Goal: Complete application form: Complete application form

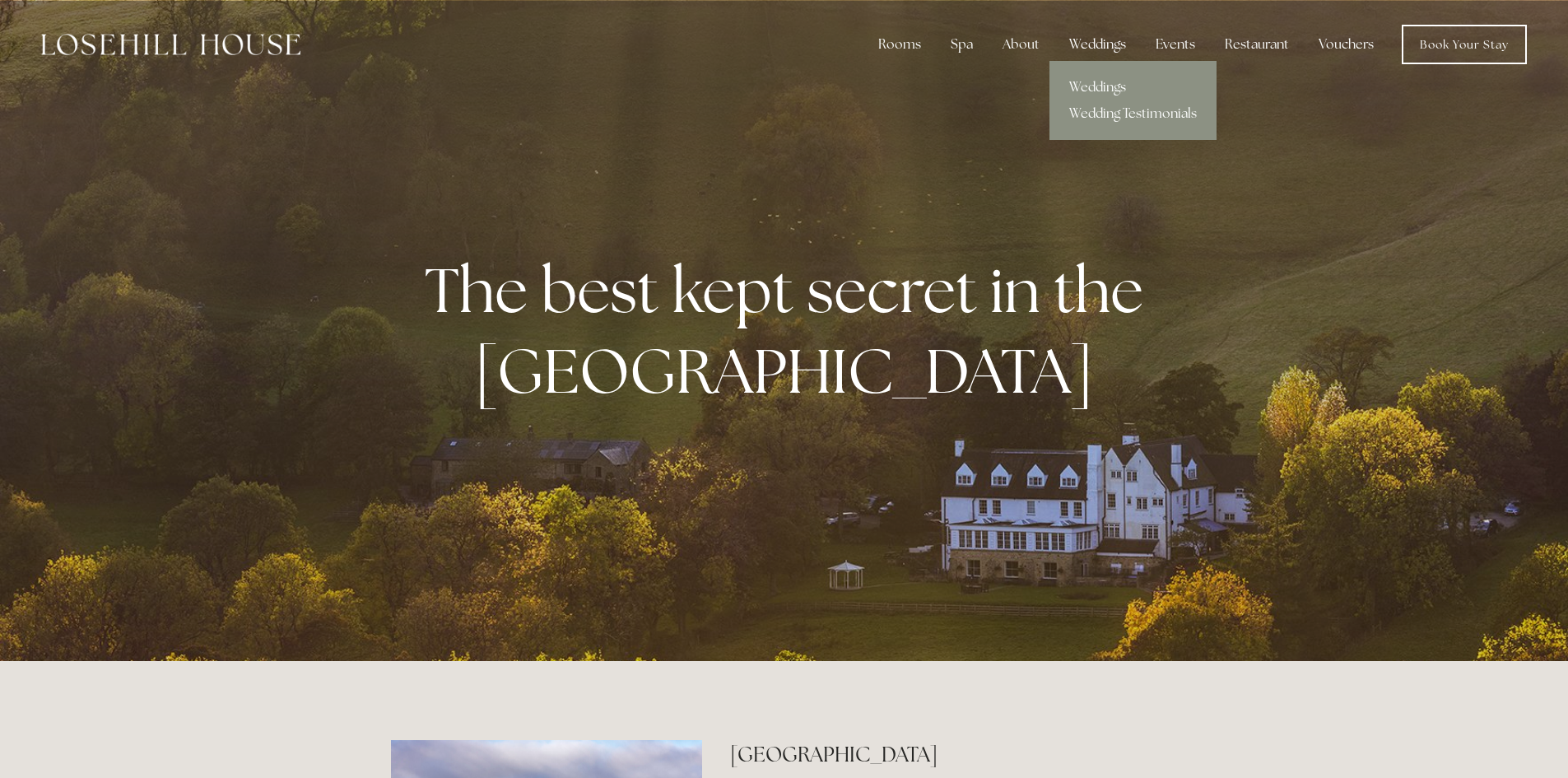
click at [1097, 43] on div "Weddings" at bounding box center [1097, 45] width 83 height 33
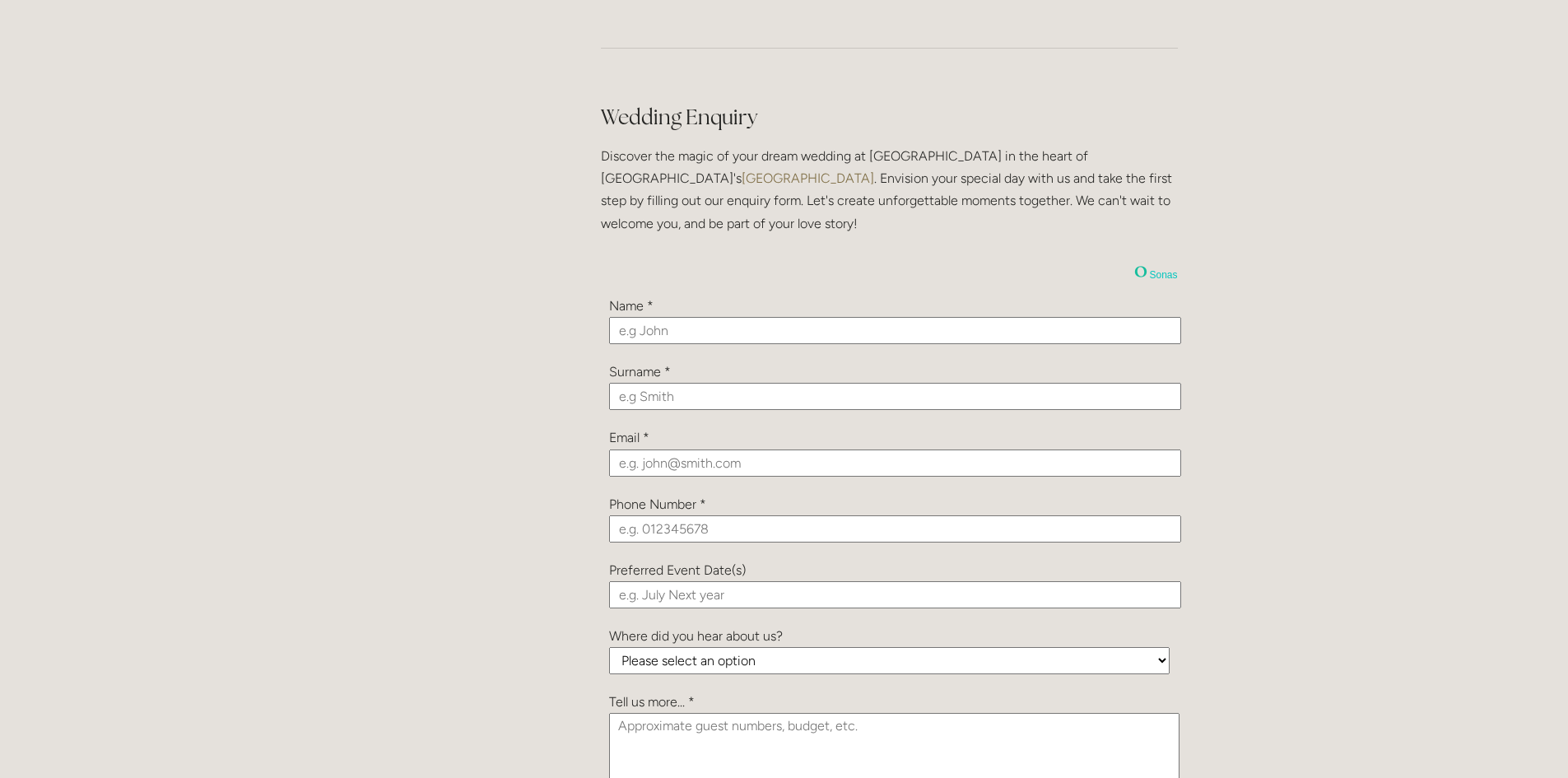
scroll to position [1729, 0]
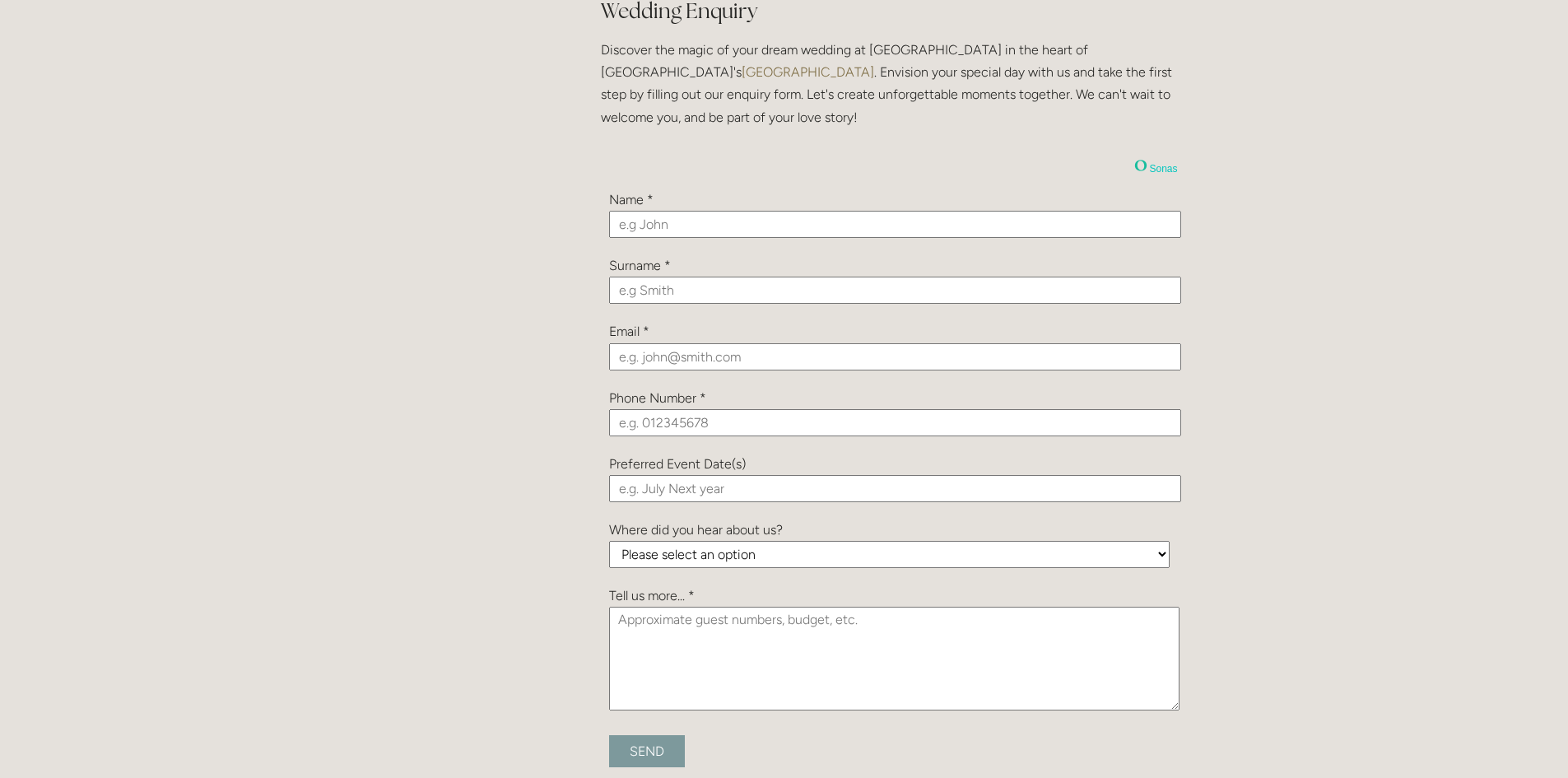
click at [648, 225] on input "text" at bounding box center [895, 224] width 572 height 27
type input "Lucy"
type input "Wightman"
click at [642, 358] on input "email" at bounding box center [895, 357] width 572 height 27
paste input "Lucy.wightman23@hotmail.com"
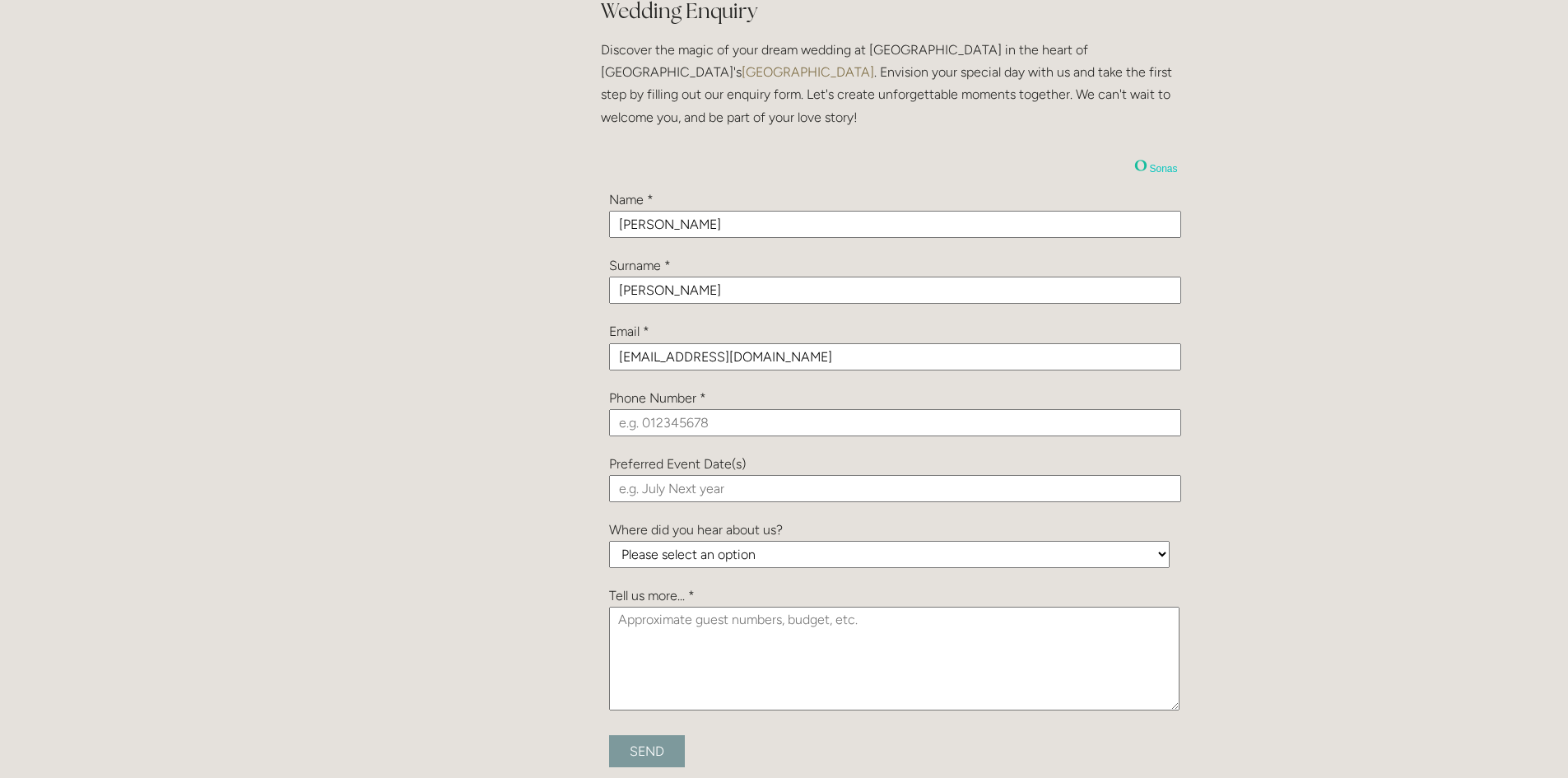
type input "Lucy.wightman23@hotmail.com"
click at [651, 227] on input "Lucy" at bounding box center [895, 224] width 572 height 27
type input "Lucy & Jordan"
click at [689, 297] on input "Wightman" at bounding box center [895, 290] width 572 height 27
type input "Wightman & Tillbrook"
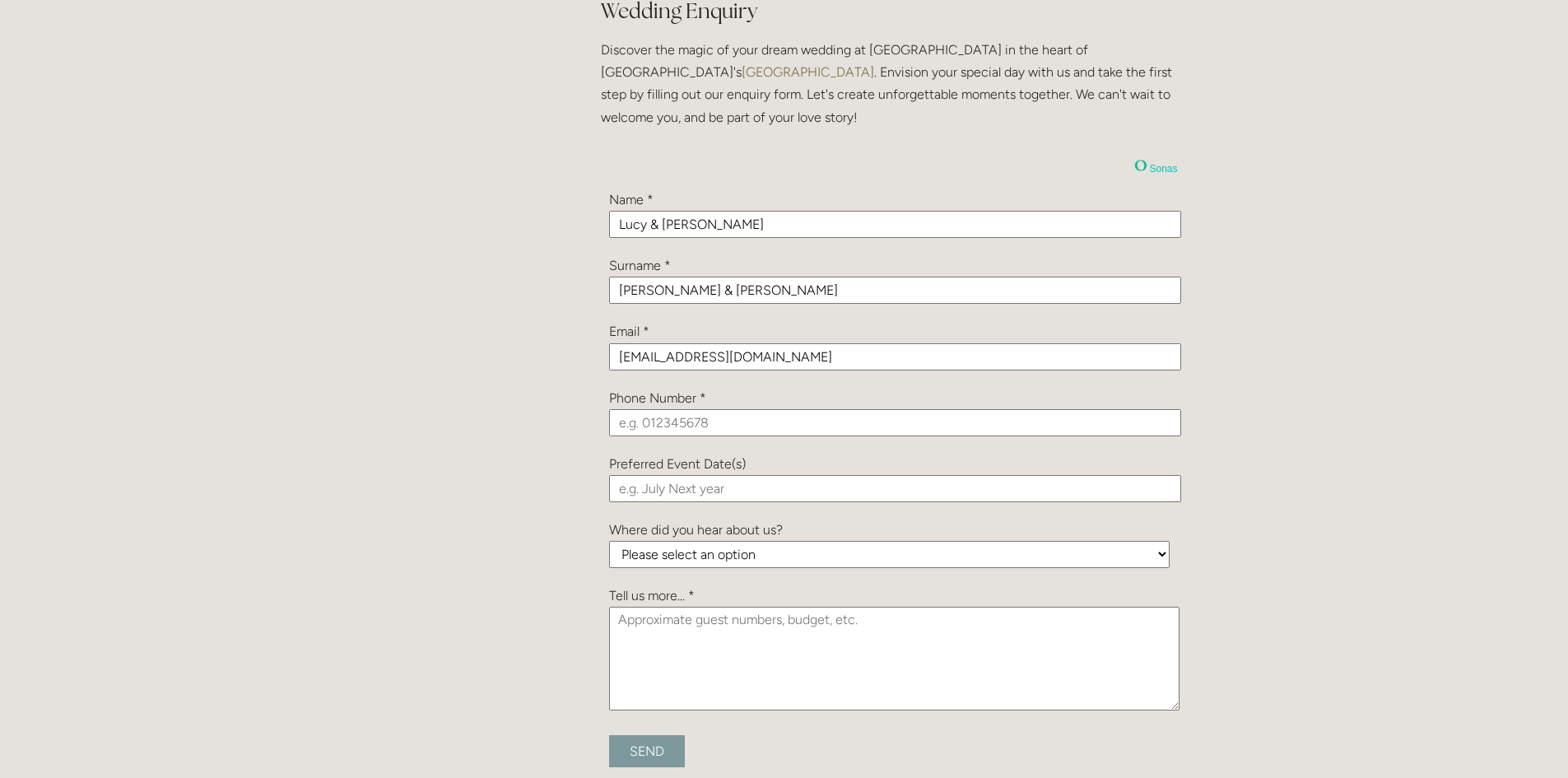
click at [623, 414] on input "tel" at bounding box center [895, 422] width 572 height 27
paste input "07850621908"
type input "07850621908"
click at [623, 492] on input "text" at bounding box center [895, 489] width 572 height 27
paste input "23/08/2026"
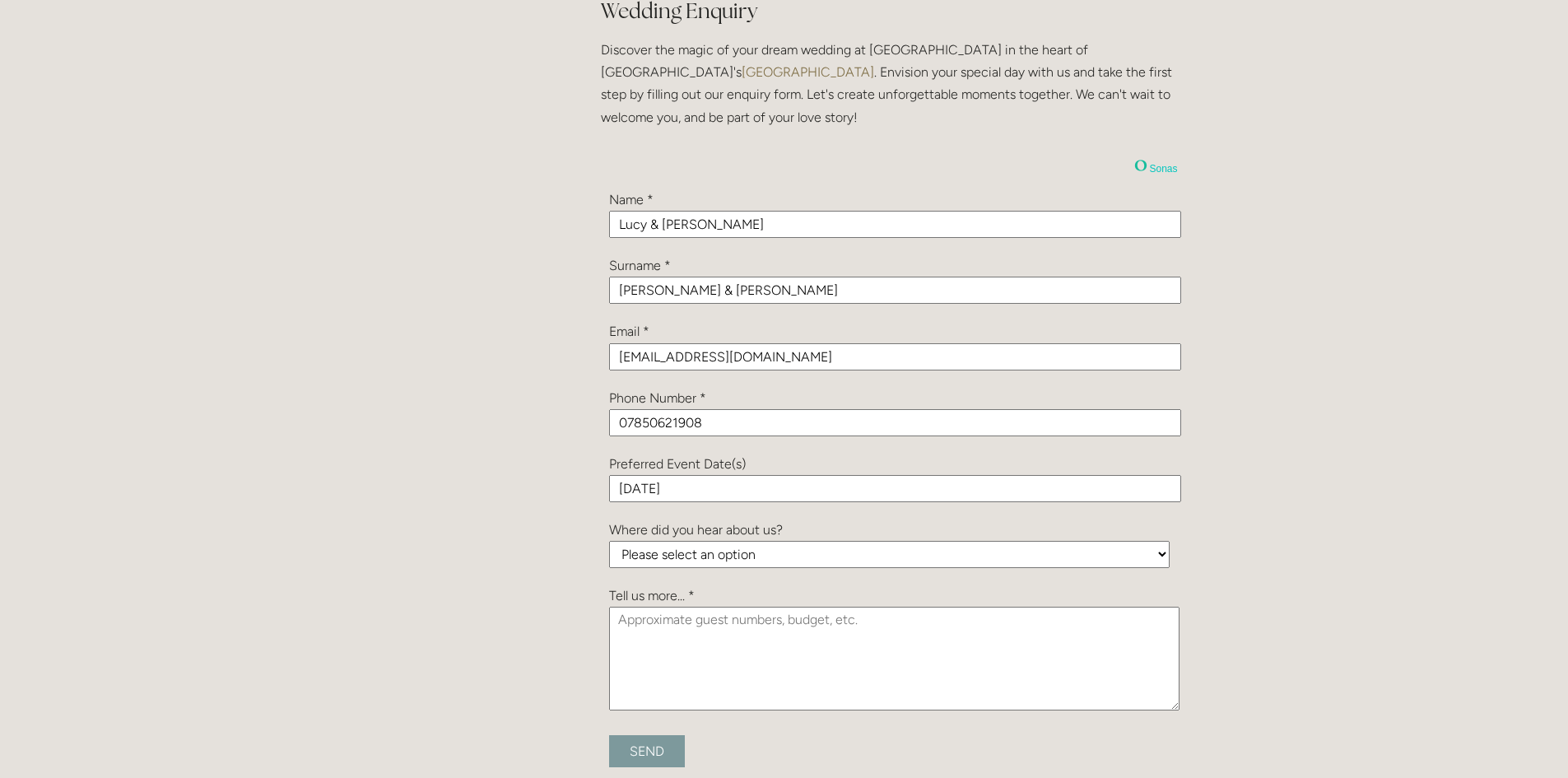
type input "23/08/2026"
click at [643, 549] on select "Please select an option Been a Guest at the Venue Bridebook Guides for Brides H…" at bounding box center [889, 555] width 561 height 27
click at [659, 557] on select "Please select an option Been a Guest at the Venue Bridebook Guides for Brides H…" at bounding box center [889, 555] width 561 height 27
select select "vPGc9hP3tCT9KrBDb"
click at [609, 541] on select "Please select an option Been a Guest at the Venue Bridebook Guides for Brides H…" at bounding box center [889, 555] width 561 height 27
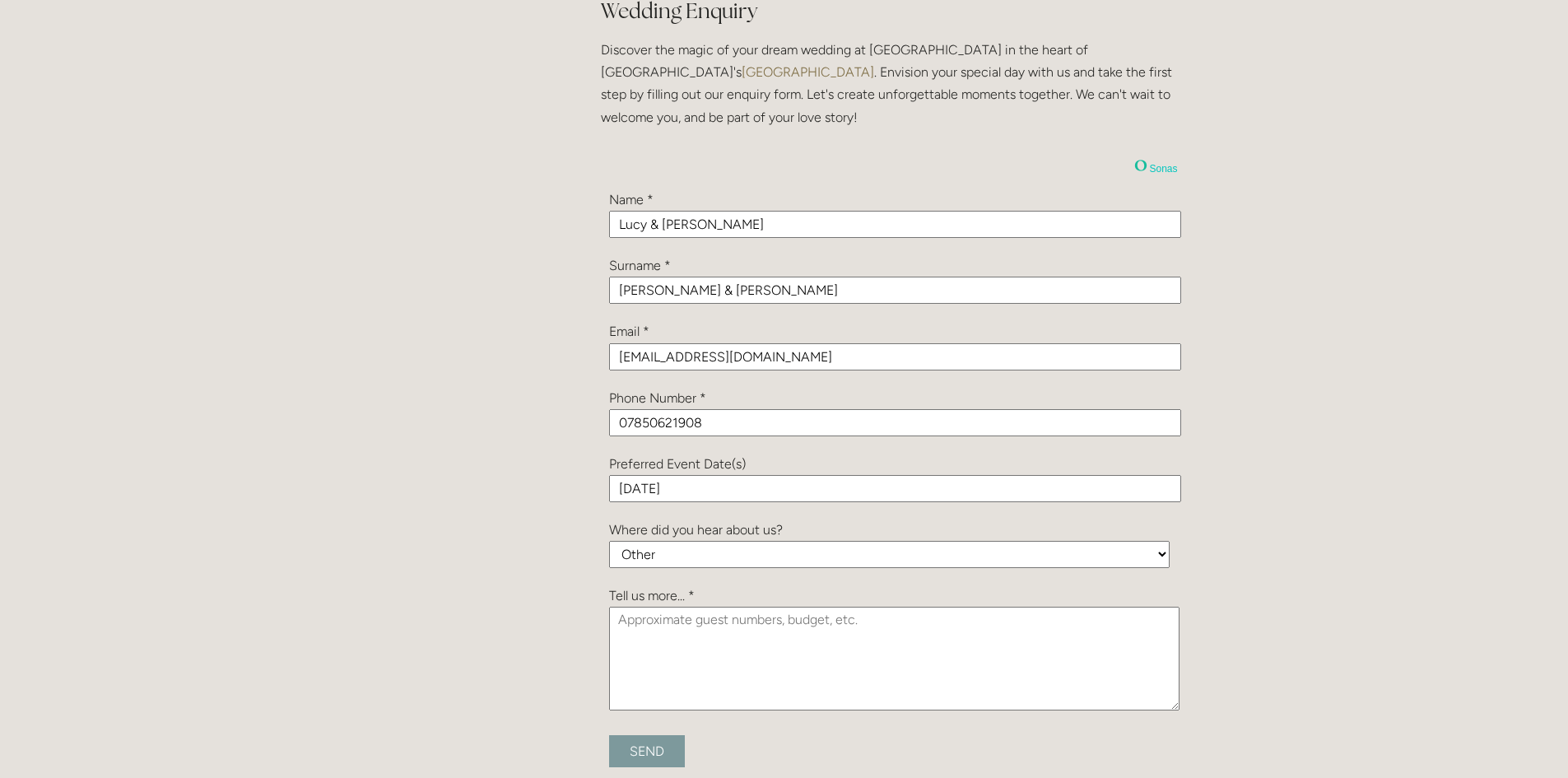
click at [684, 629] on textarea at bounding box center [894, 658] width 570 height 104
type textarea "Amazing space weddings enquiry"
click at [645, 745] on input "Send" at bounding box center [647, 751] width 76 height 32
type input "Submitting..."
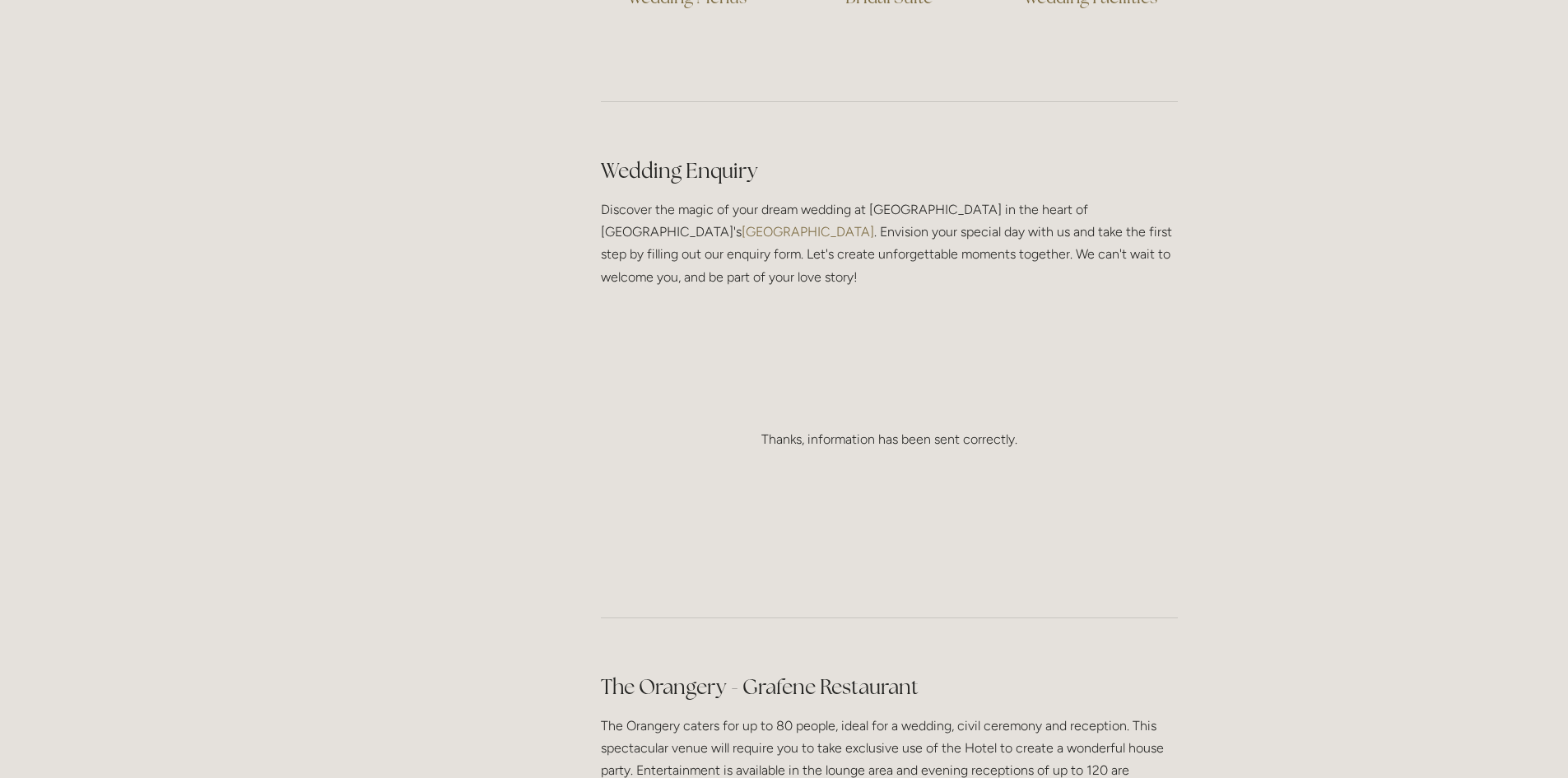
scroll to position [1316, 0]
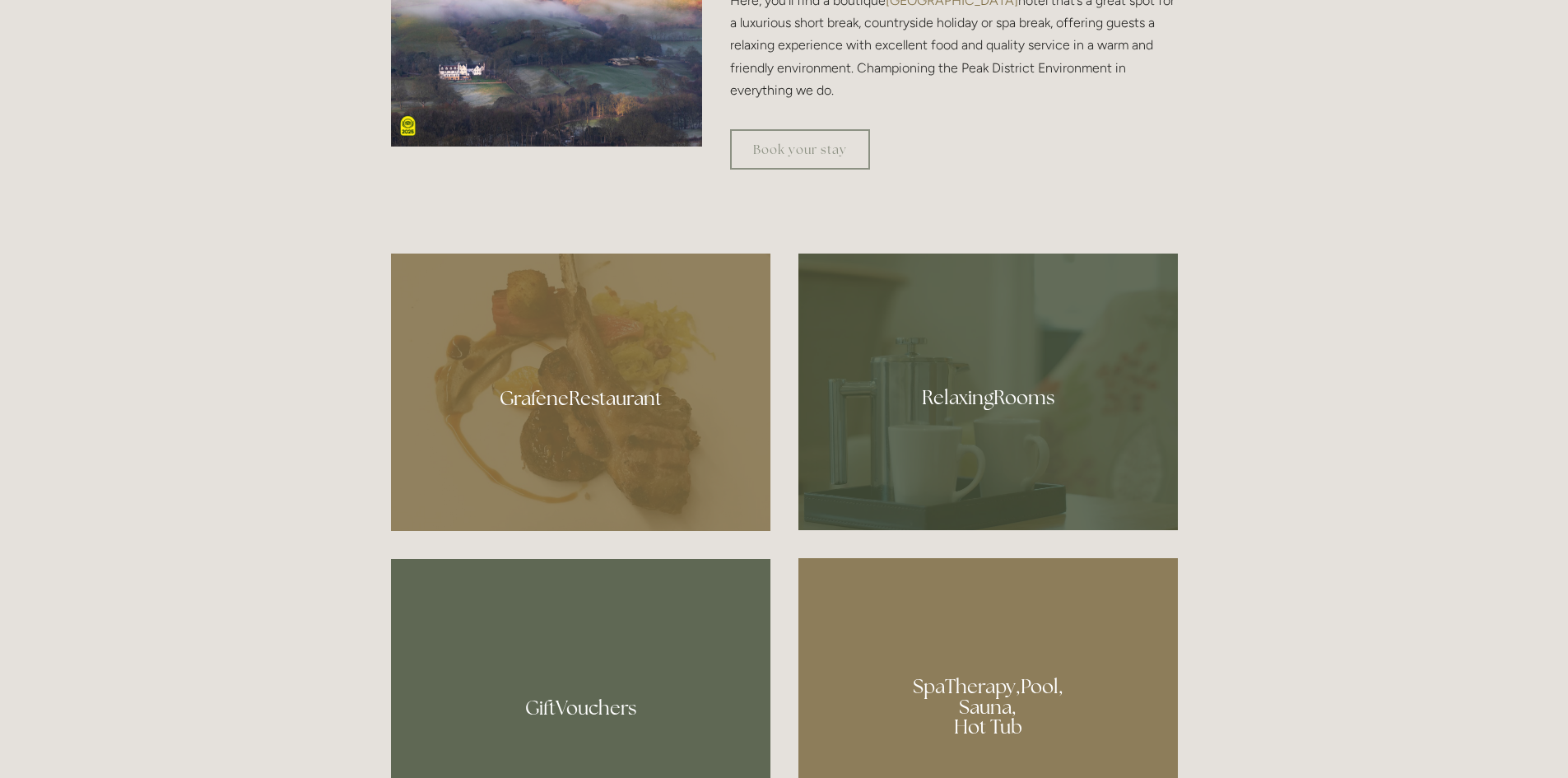
scroll to position [494, 0]
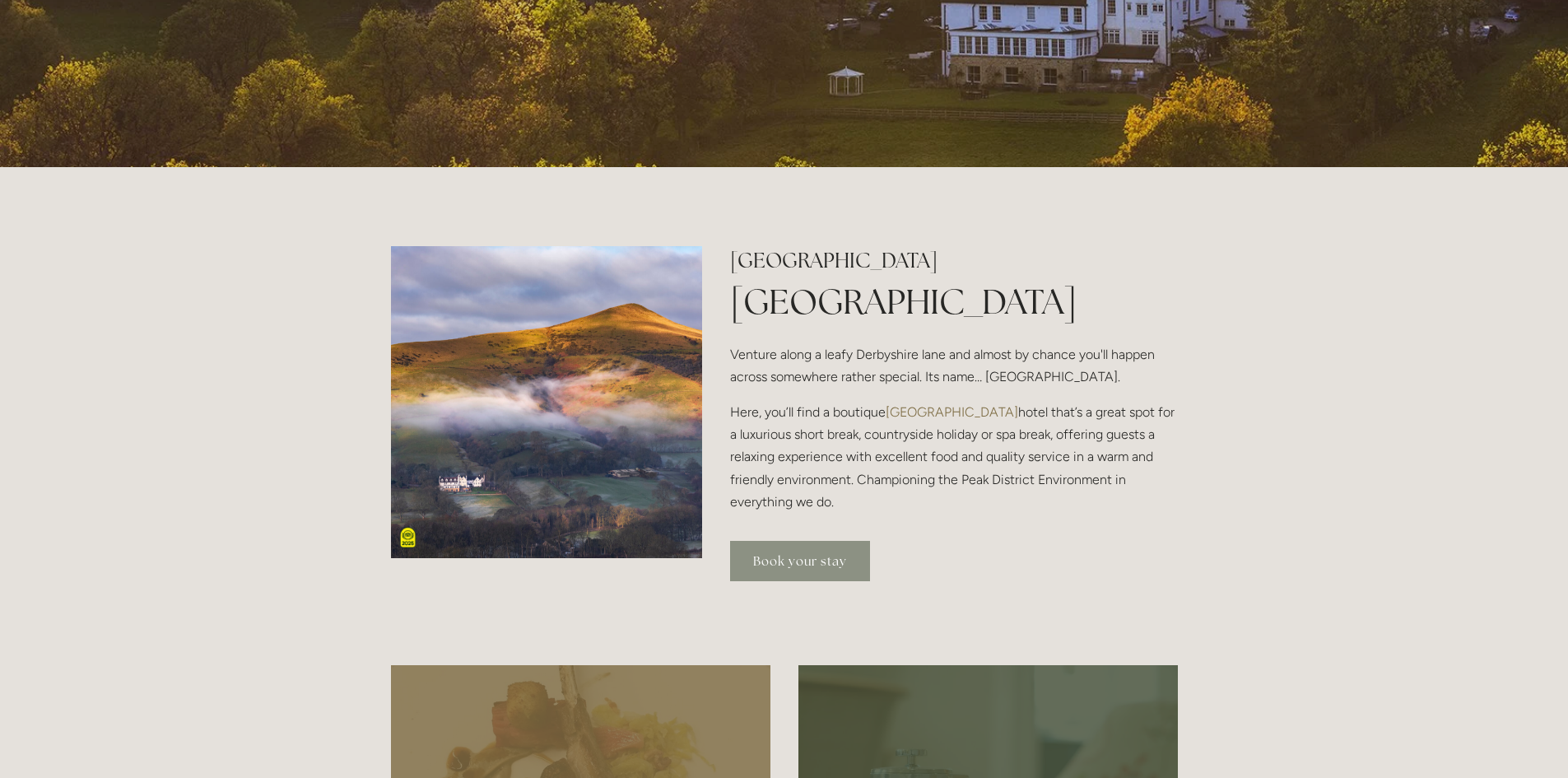
click at [803, 563] on link "Book your stay" at bounding box center [799, 561] width 140 height 40
